Goal: Transaction & Acquisition: Purchase product/service

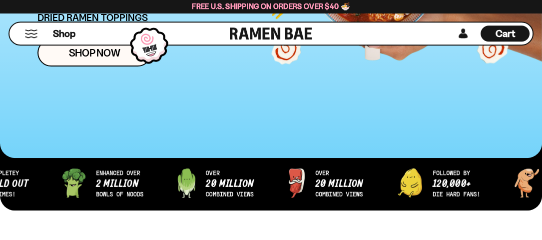
scroll to position [246, 0]
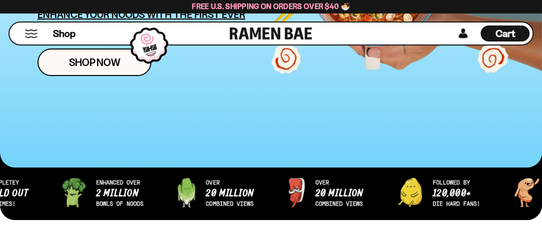
click at [30, 32] on button "Mobile Menu Trigger" at bounding box center [30, 33] width 13 height 8
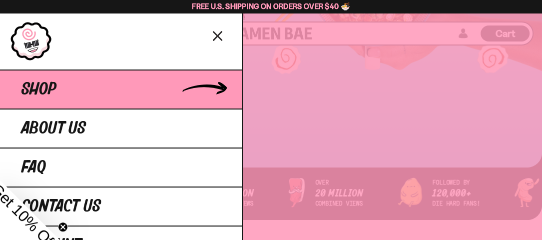
click at [36, 83] on span "Shop" at bounding box center [38, 89] width 35 height 18
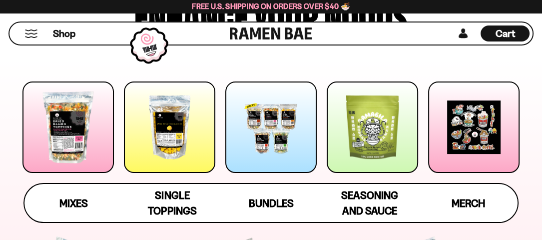
scroll to position [105, 0]
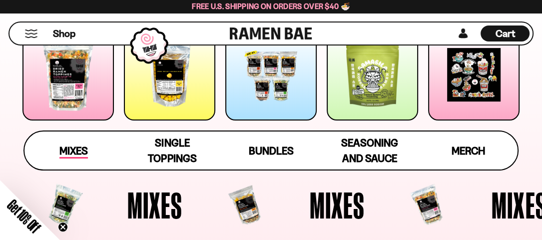
click at [66, 145] on span "Mixes" at bounding box center [73, 151] width 28 height 14
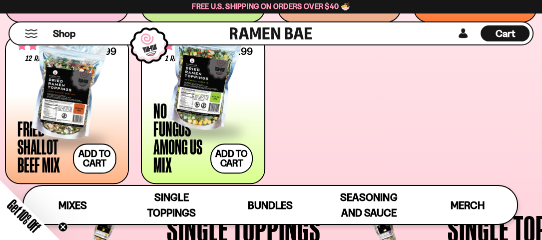
scroll to position [496, 0]
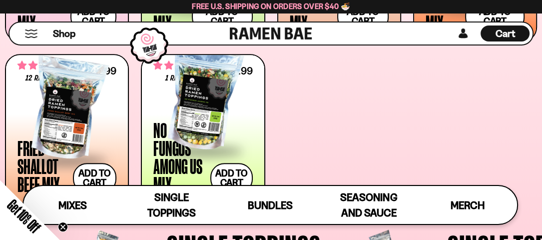
click at [71, 113] on div at bounding box center [66, 109] width 99 height 100
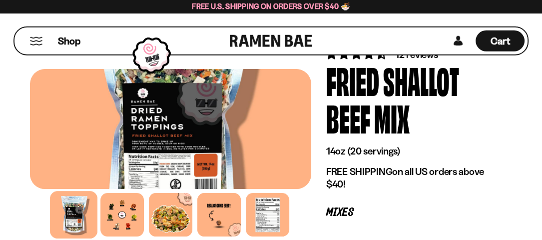
scroll to position [53, 0]
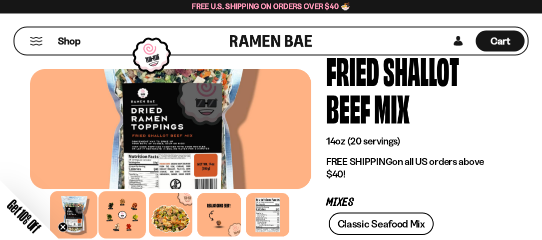
click at [121, 216] on div at bounding box center [121, 214] width 47 height 47
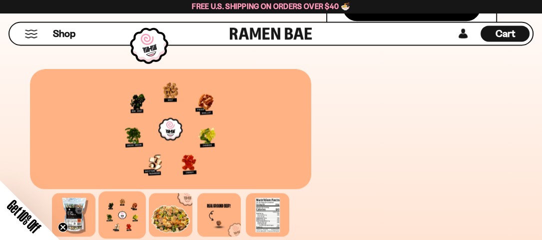
scroll to position [792, 0]
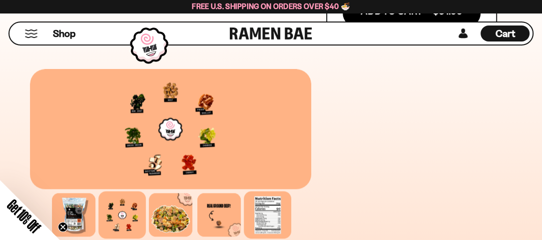
click at [267, 217] on div at bounding box center [267, 214] width 47 height 47
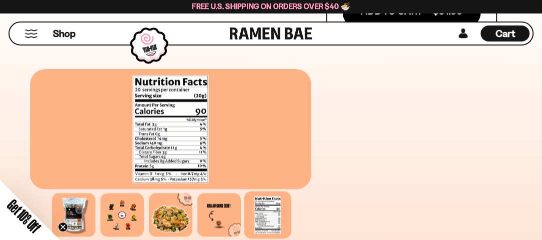
click at [182, 152] on div at bounding box center [170, 129] width 281 height 120
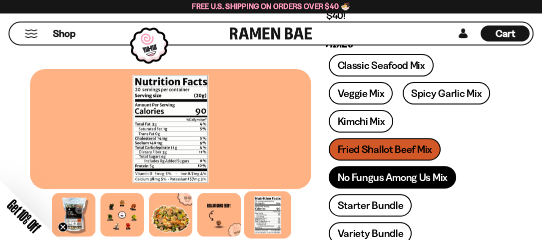
scroll to position [158, 0]
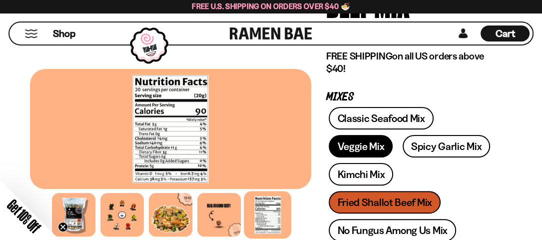
click at [361, 144] on link "Veggie Mix" at bounding box center [361, 146] width 64 height 22
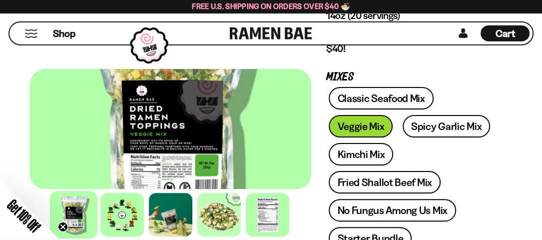
scroll to position [159, 0]
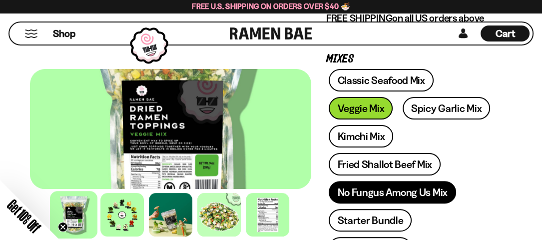
click at [366, 188] on link "No Fungus Among Us Mix" at bounding box center [392, 192] width 127 height 22
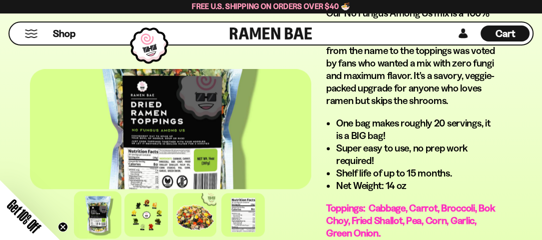
scroll to position [844, 0]
